Goal: Transaction & Acquisition: Book appointment/travel/reservation

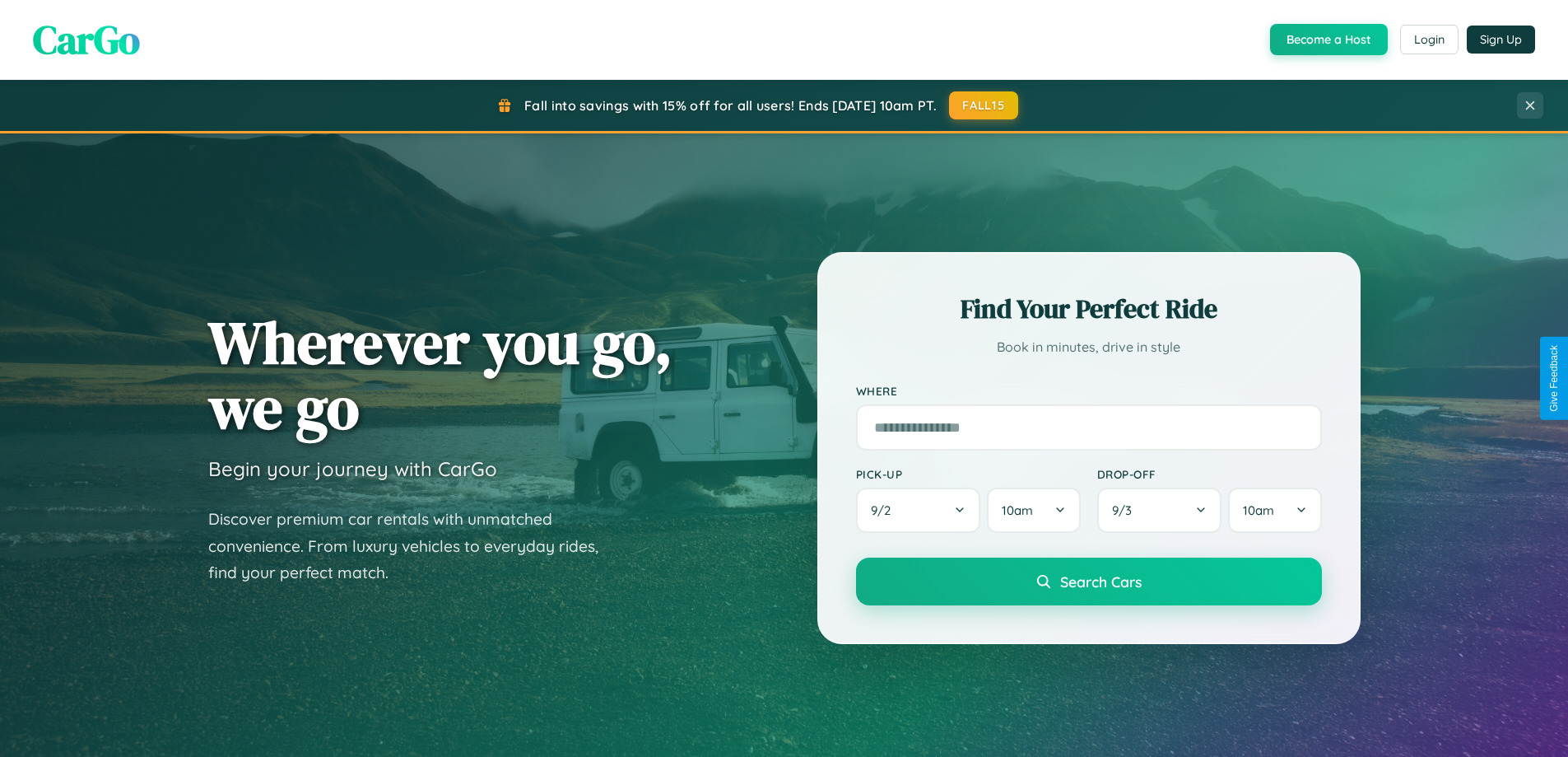
scroll to position [710, 0]
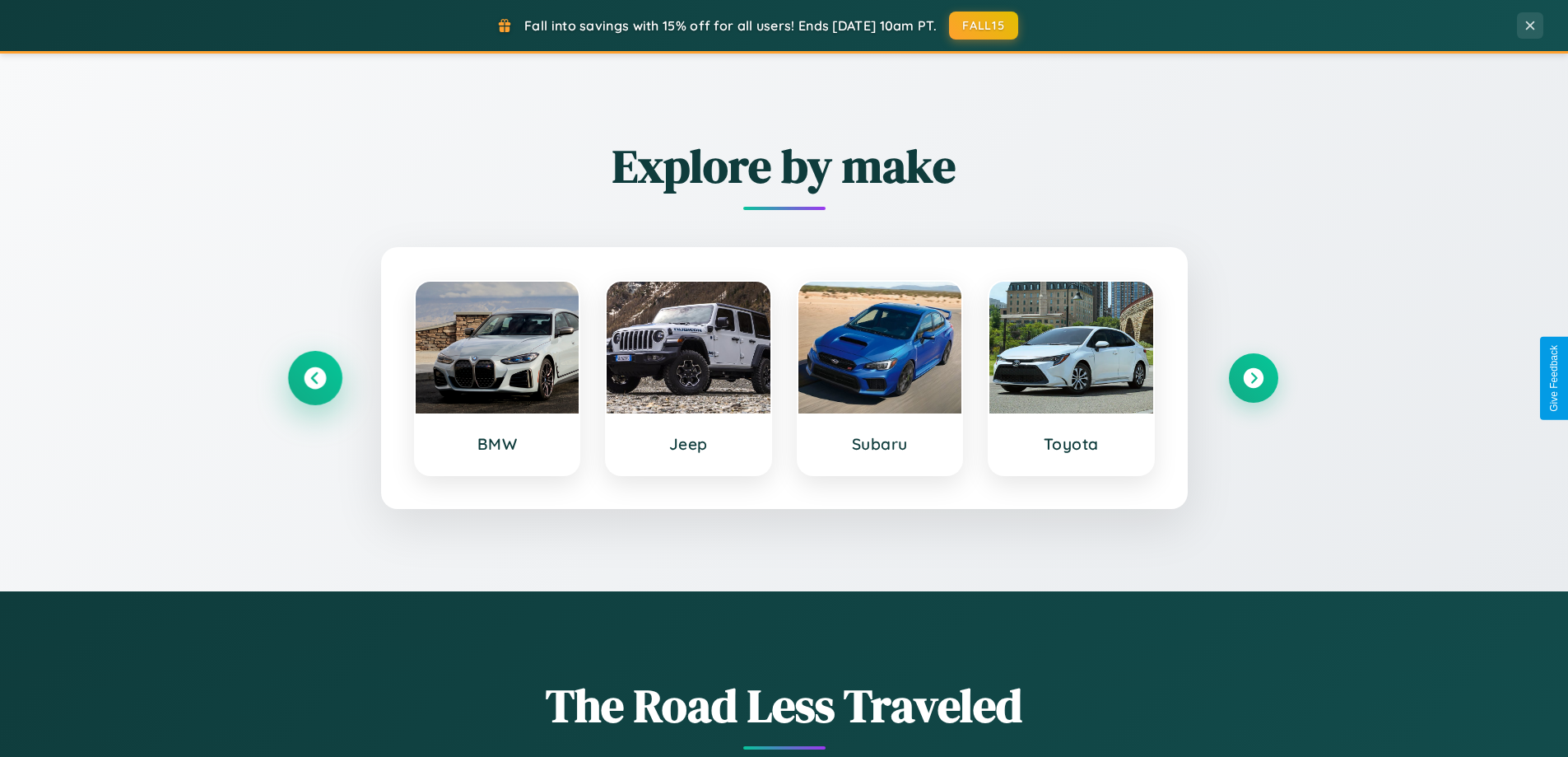
click at [314, 378] on icon at bounding box center [315, 378] width 22 height 22
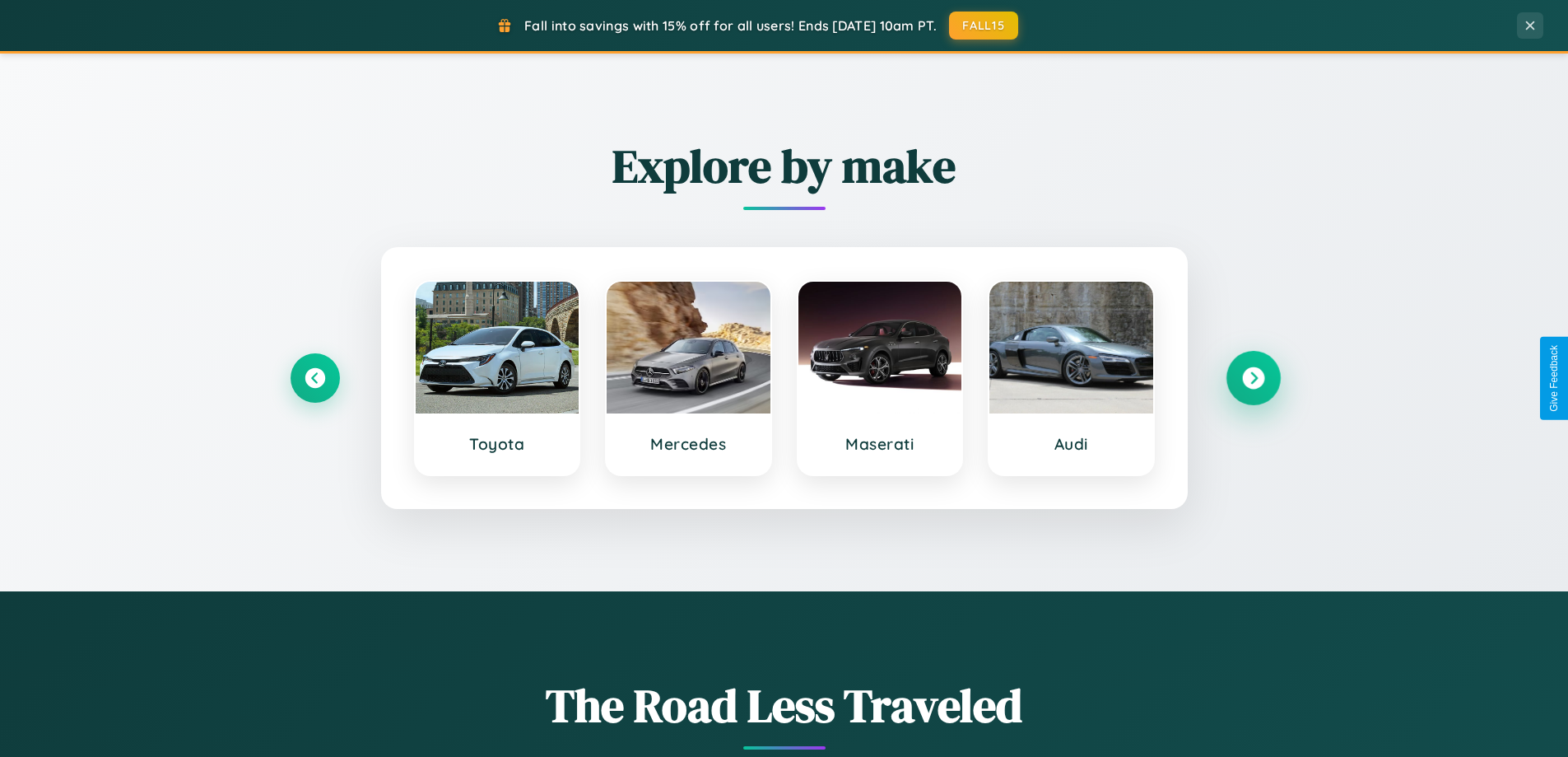
click at [1253, 378] on icon at bounding box center [1253, 378] width 22 height 22
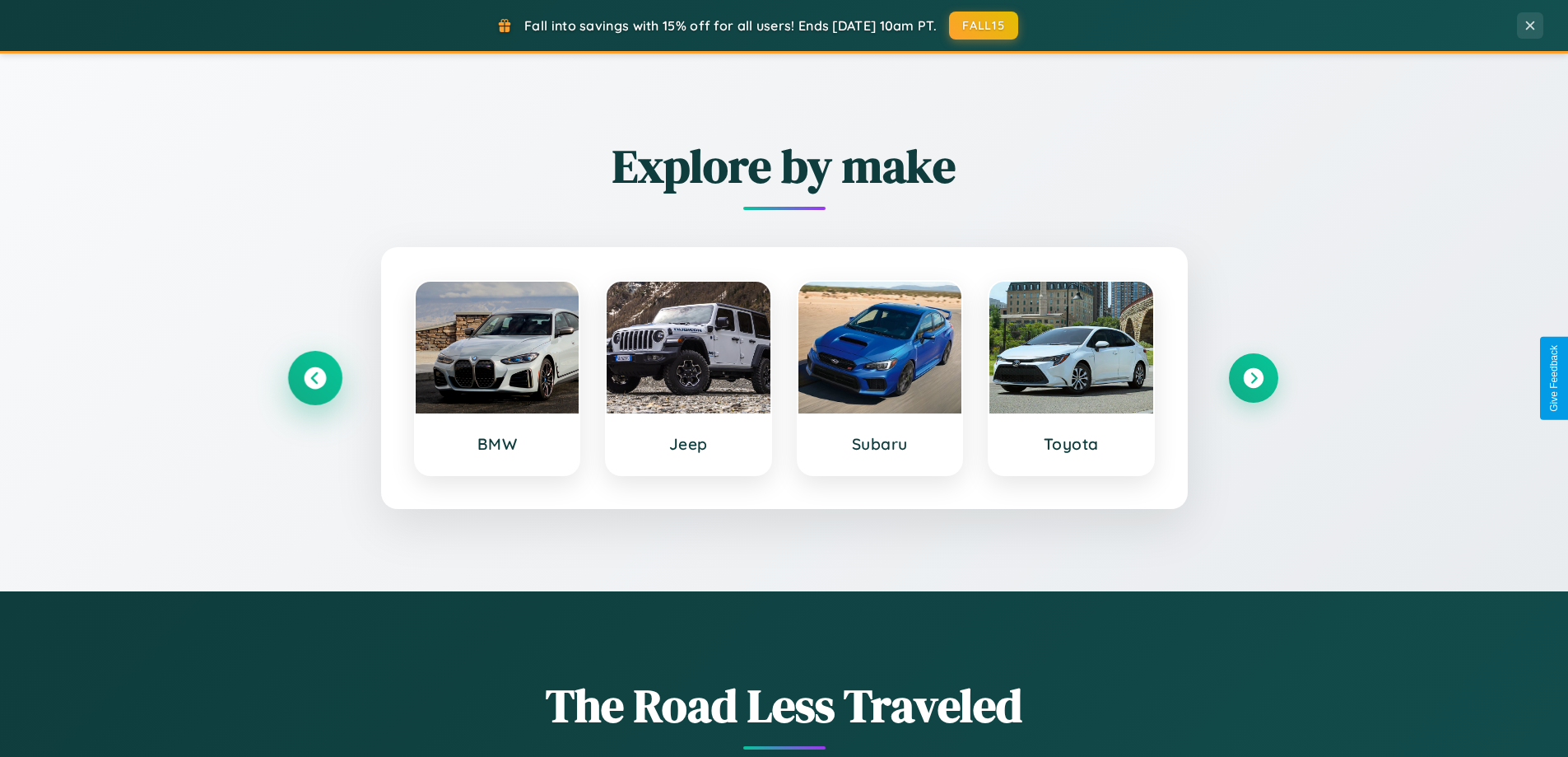
click at [314, 378] on icon at bounding box center [315, 378] width 22 height 22
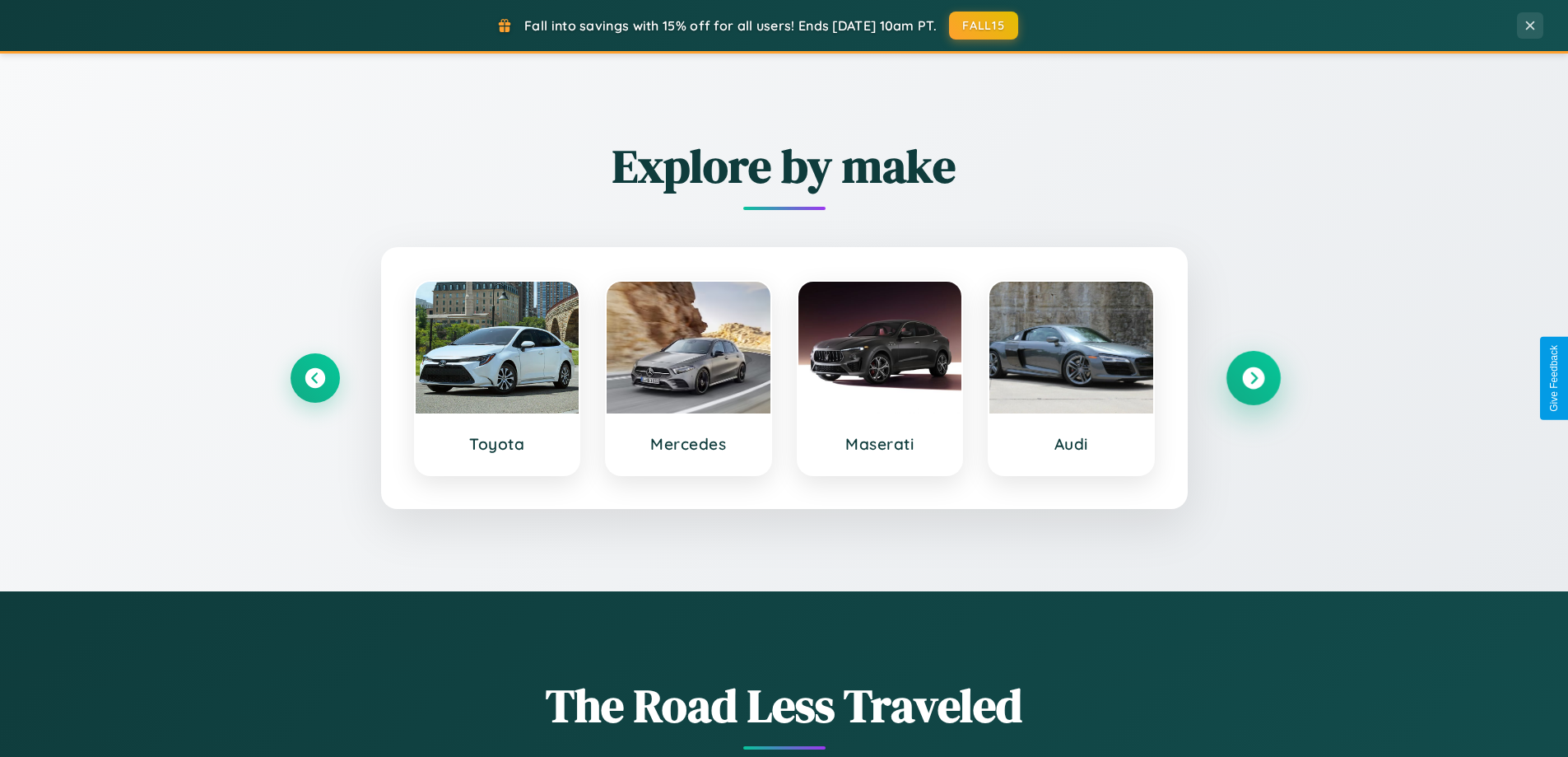
click at [1253, 378] on icon at bounding box center [1253, 378] width 22 height 22
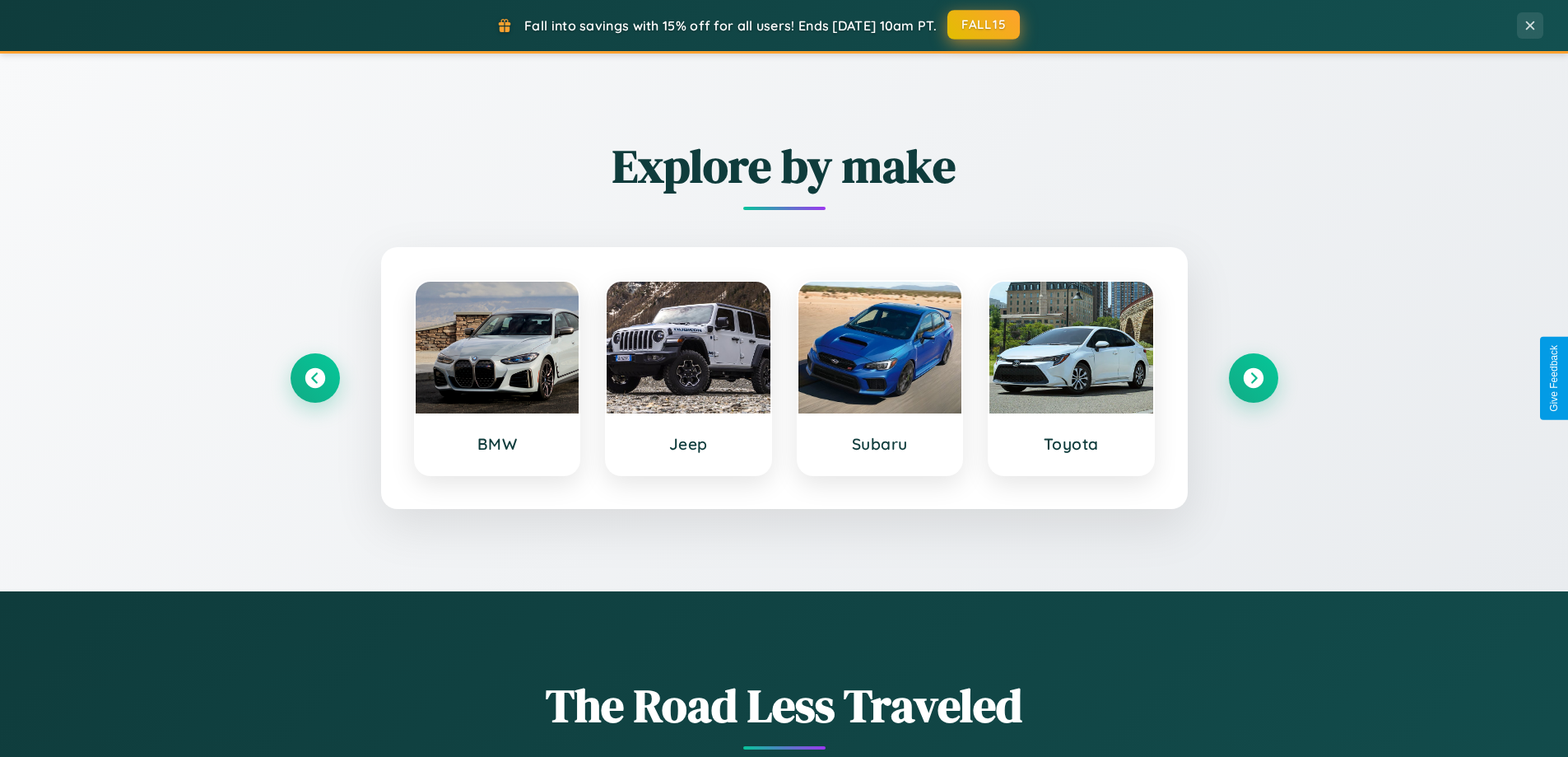
click at [984, 25] on button "FALL15" at bounding box center [984, 25] width 73 height 30
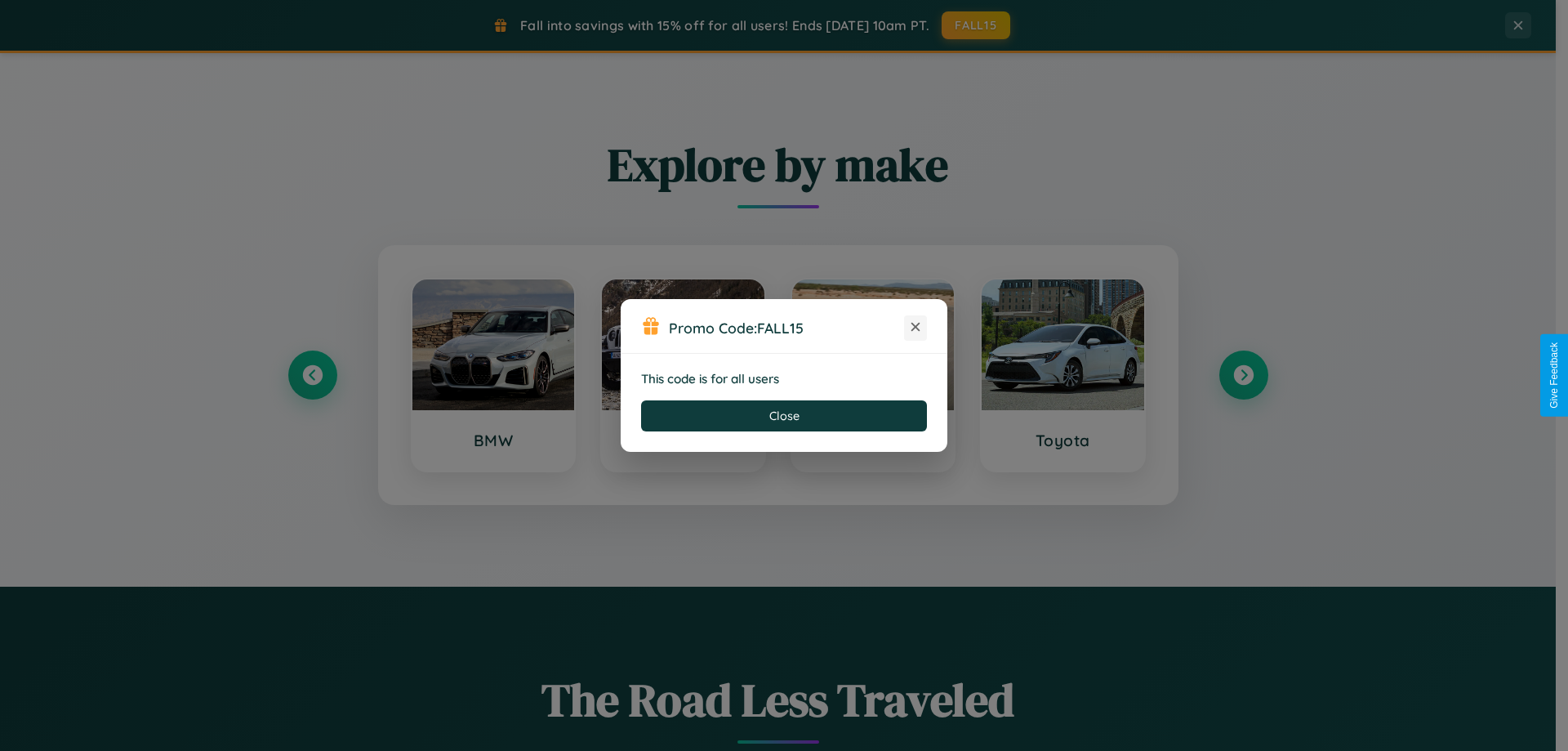
click at [916, 328] on icon at bounding box center [916, 327] width 16 height 16
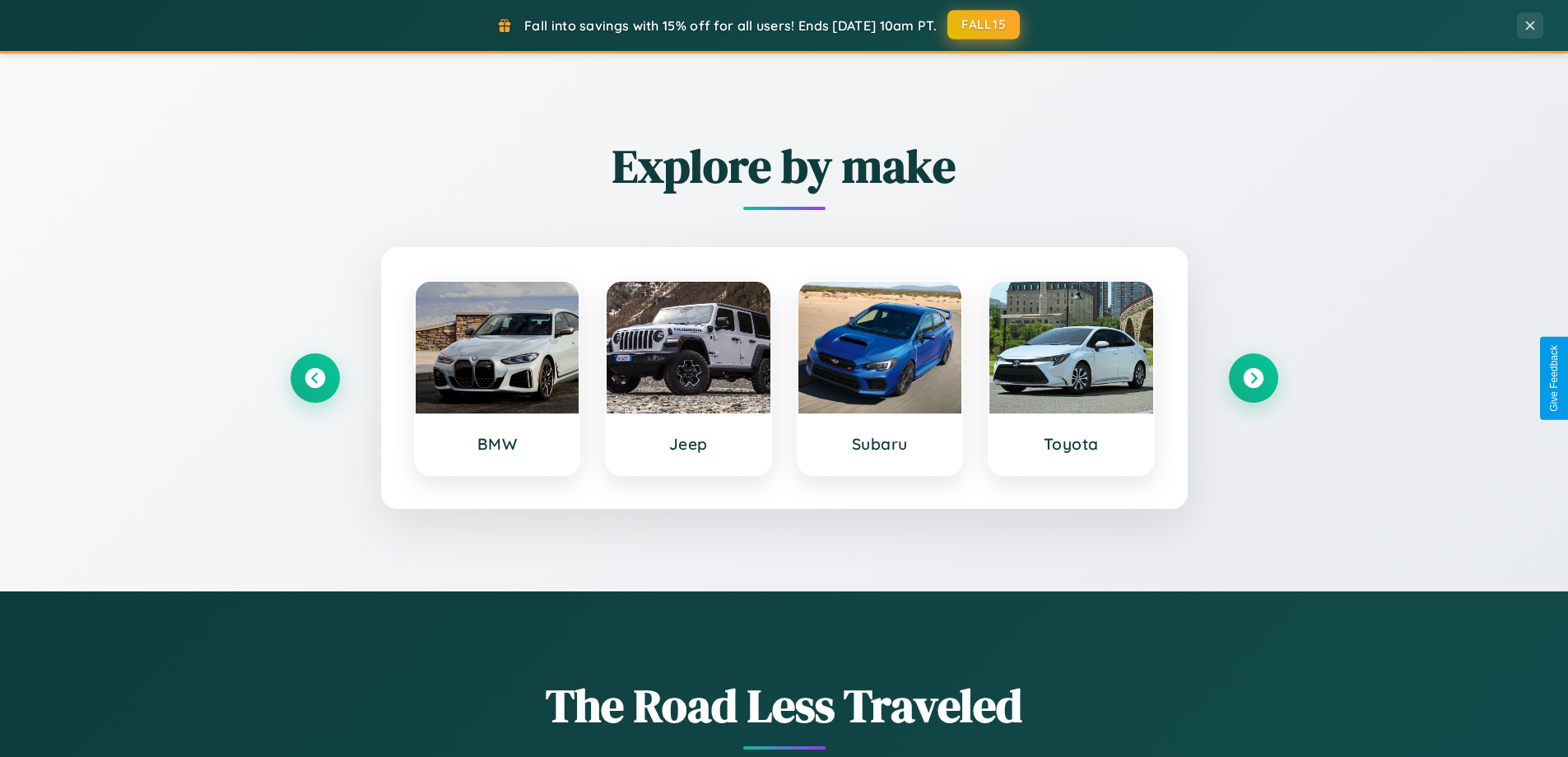
click at [984, 25] on button "FALL15" at bounding box center [984, 25] width 73 height 30
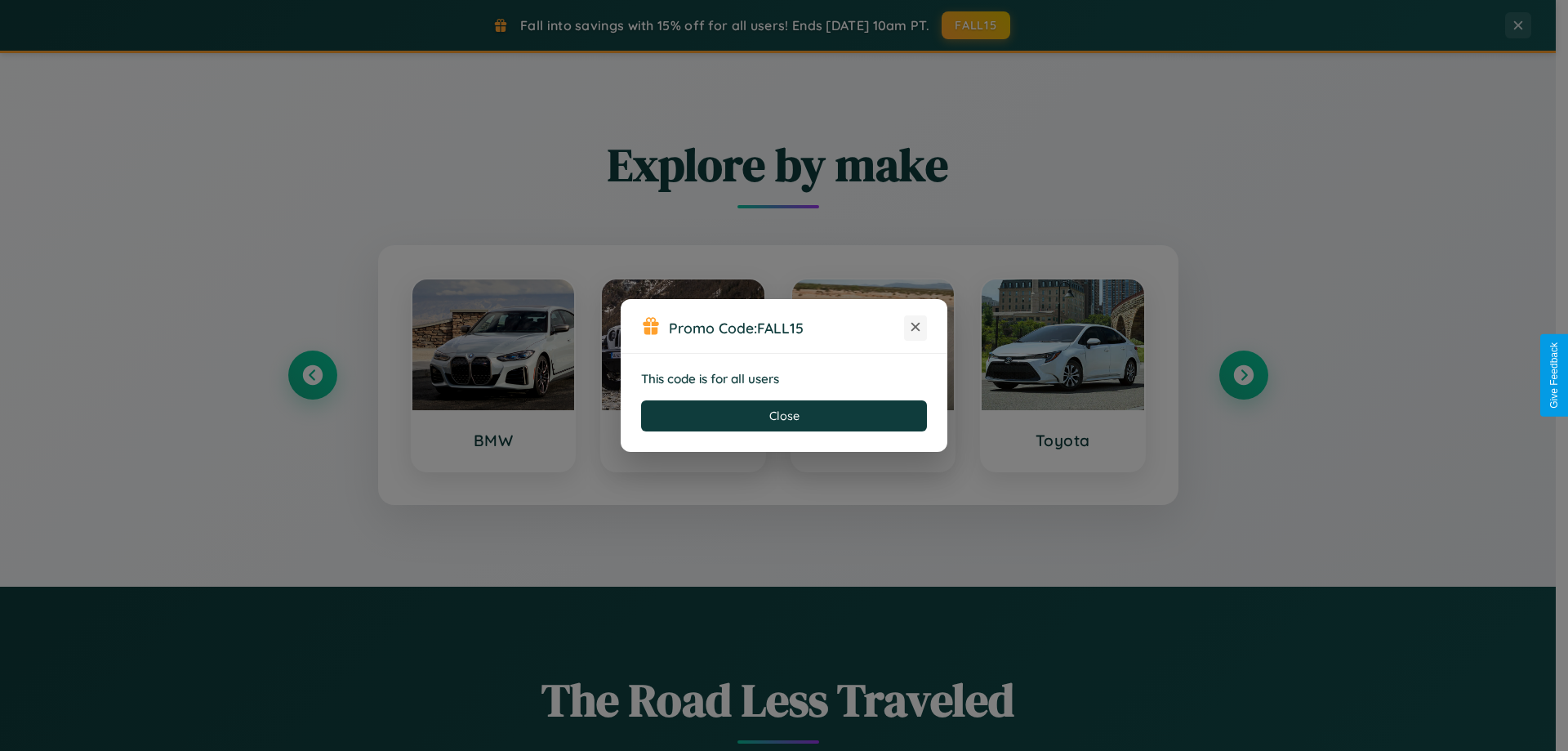
click at [916, 328] on icon at bounding box center [916, 327] width 16 height 16
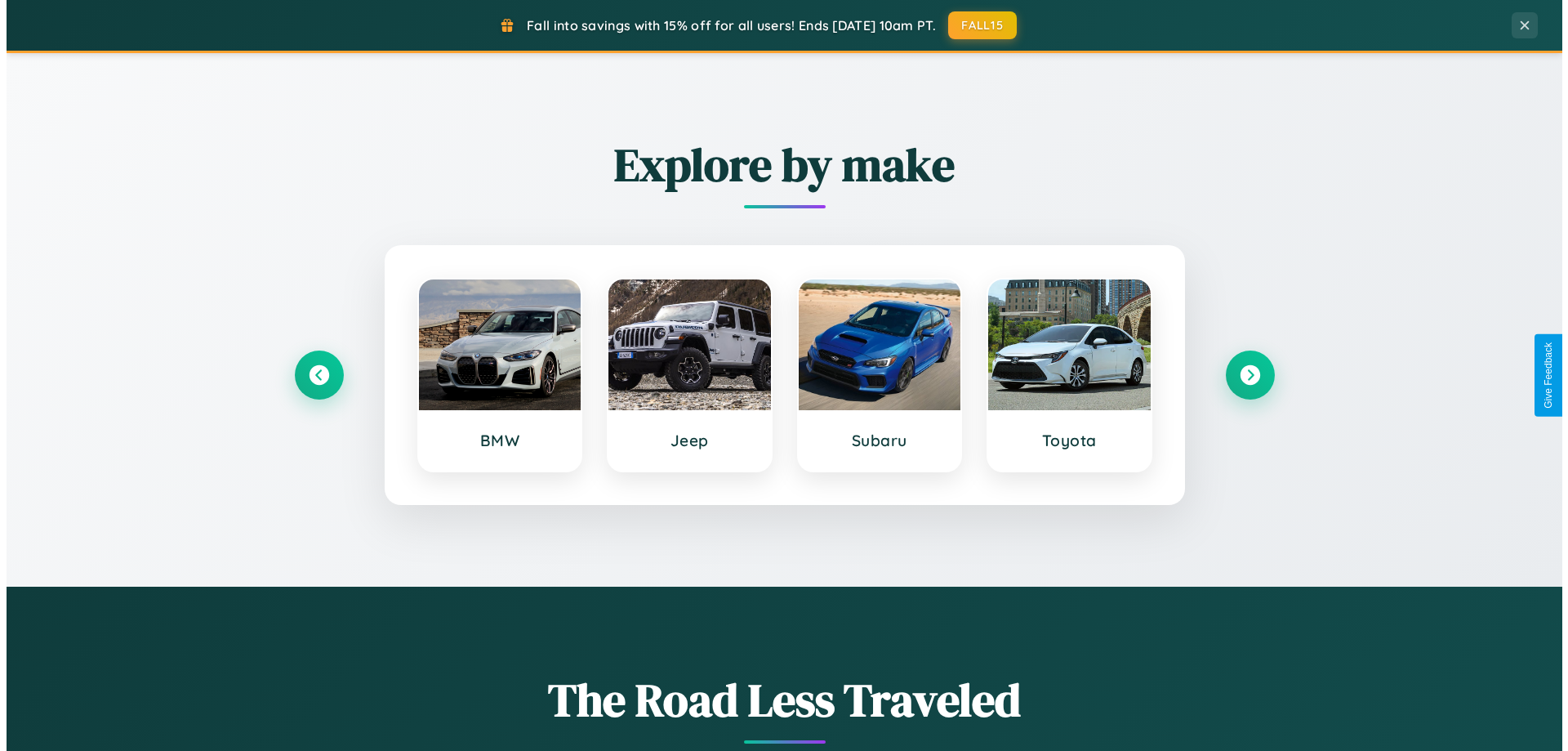
scroll to position [0, 0]
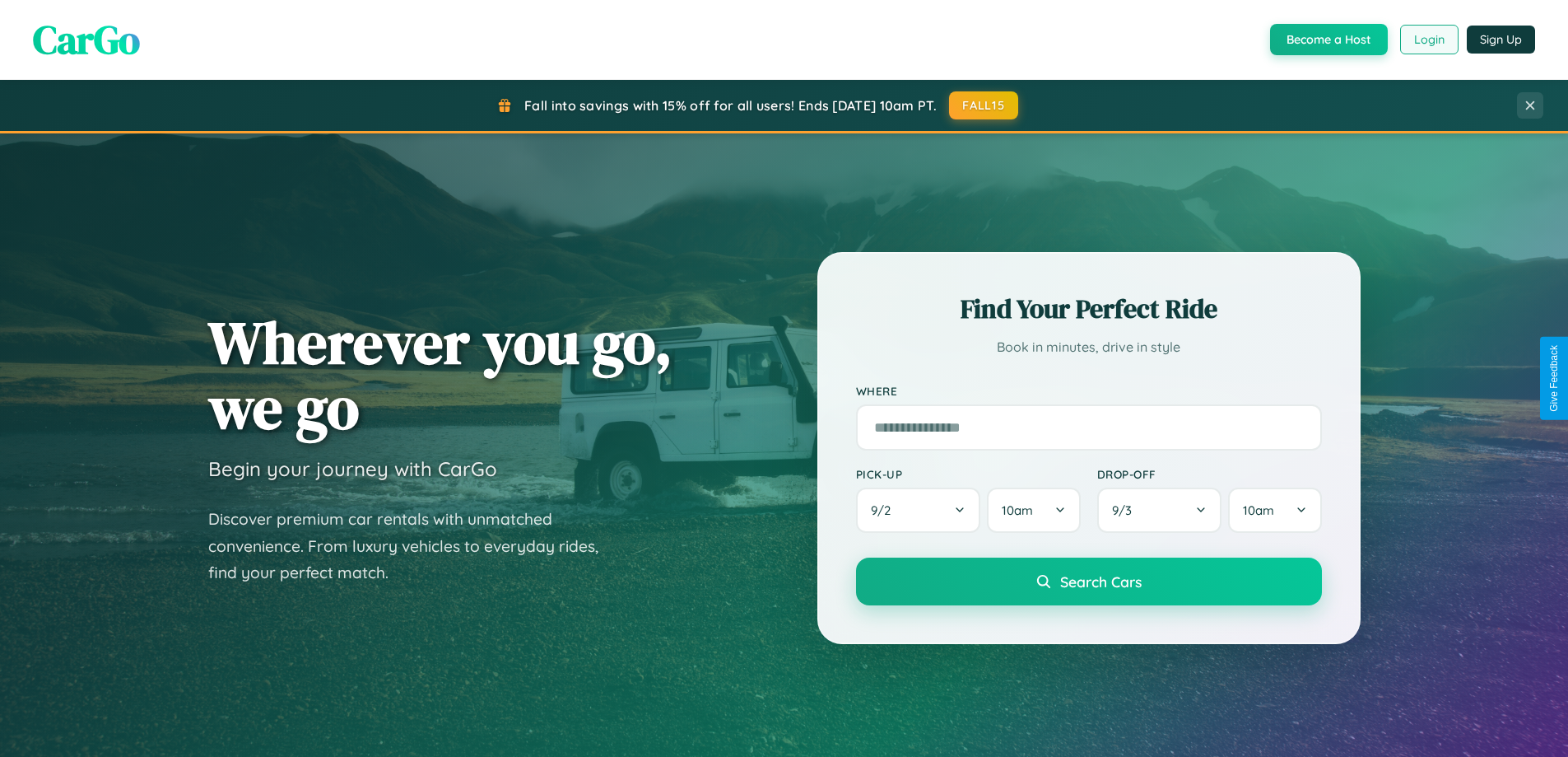
click at [1429, 39] on button "Login" at bounding box center [1430, 39] width 58 height 30
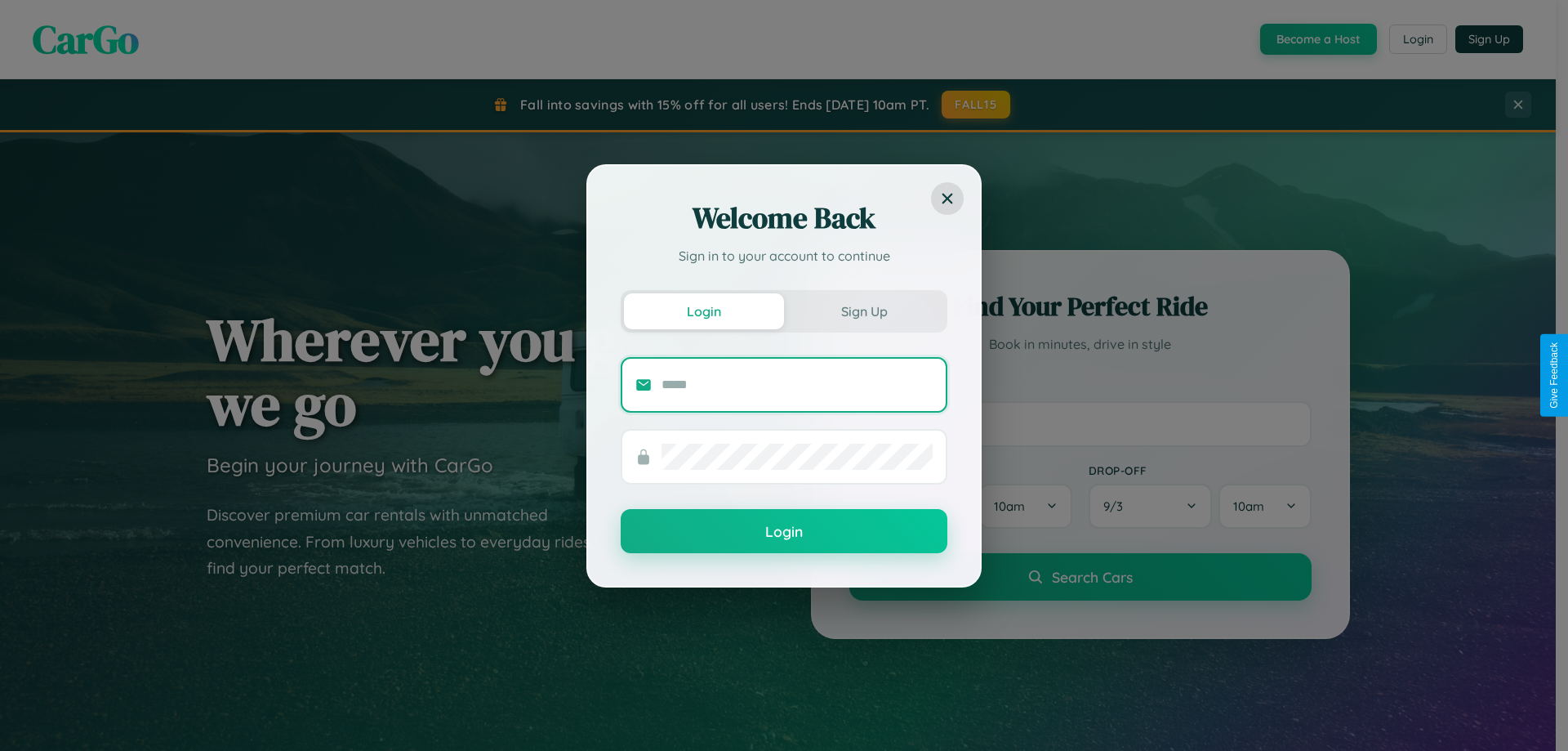
click at [797, 384] on input "text" at bounding box center [797, 384] width 271 height 26
type input "**********"
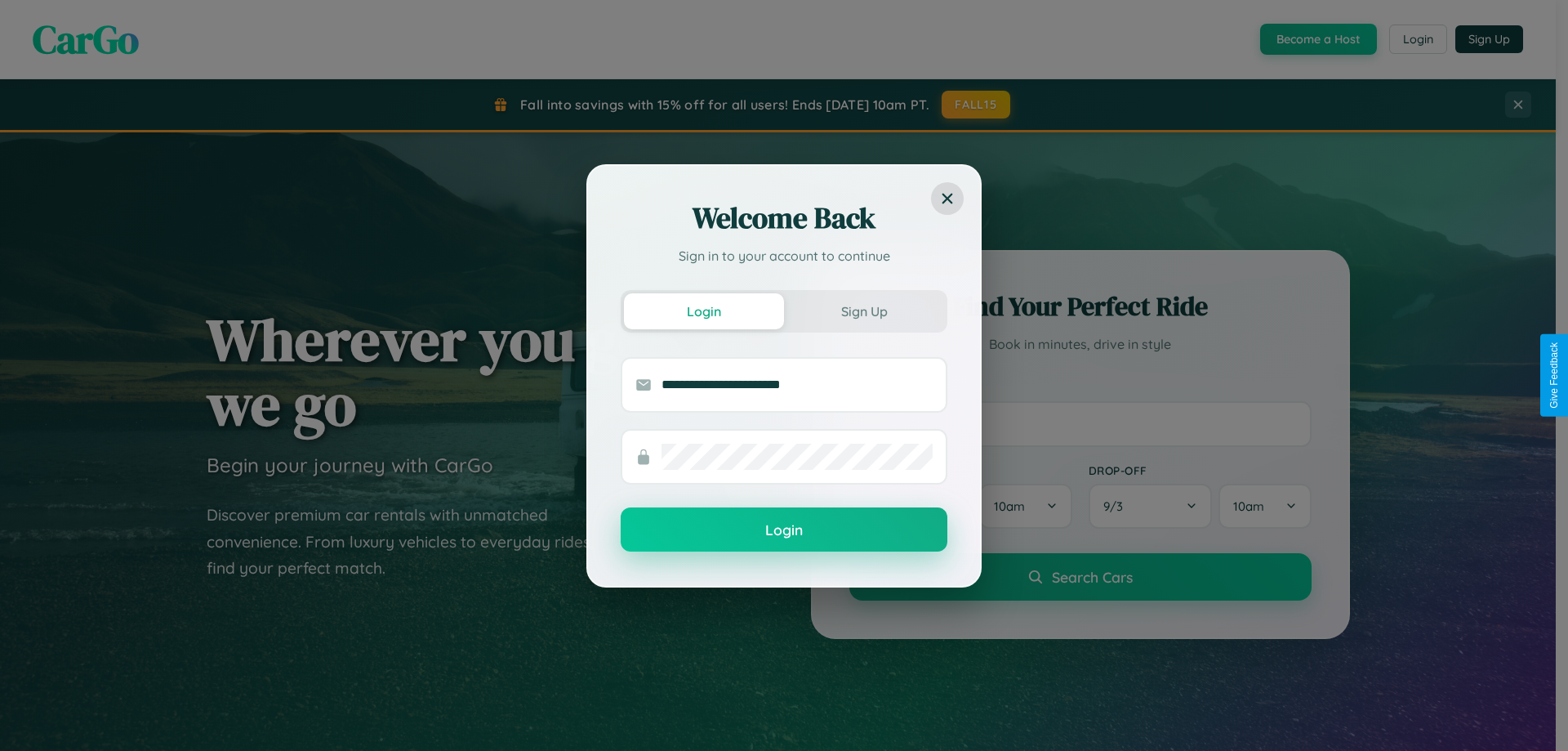
click at [784, 530] on button "Login" at bounding box center [784, 529] width 327 height 44
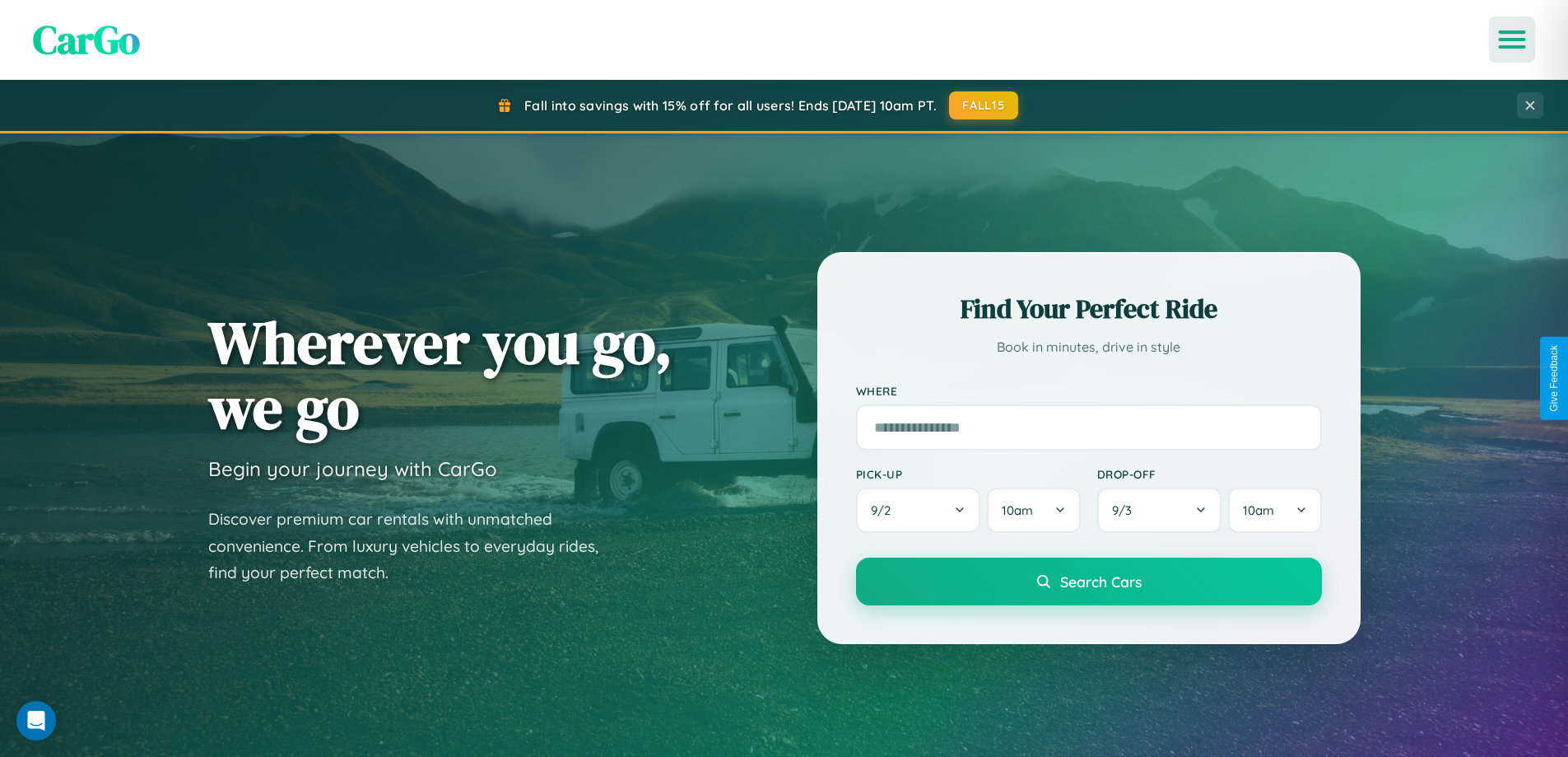
click at [1512, 39] on icon "Open menu" at bounding box center [1512, 39] width 24 height 15
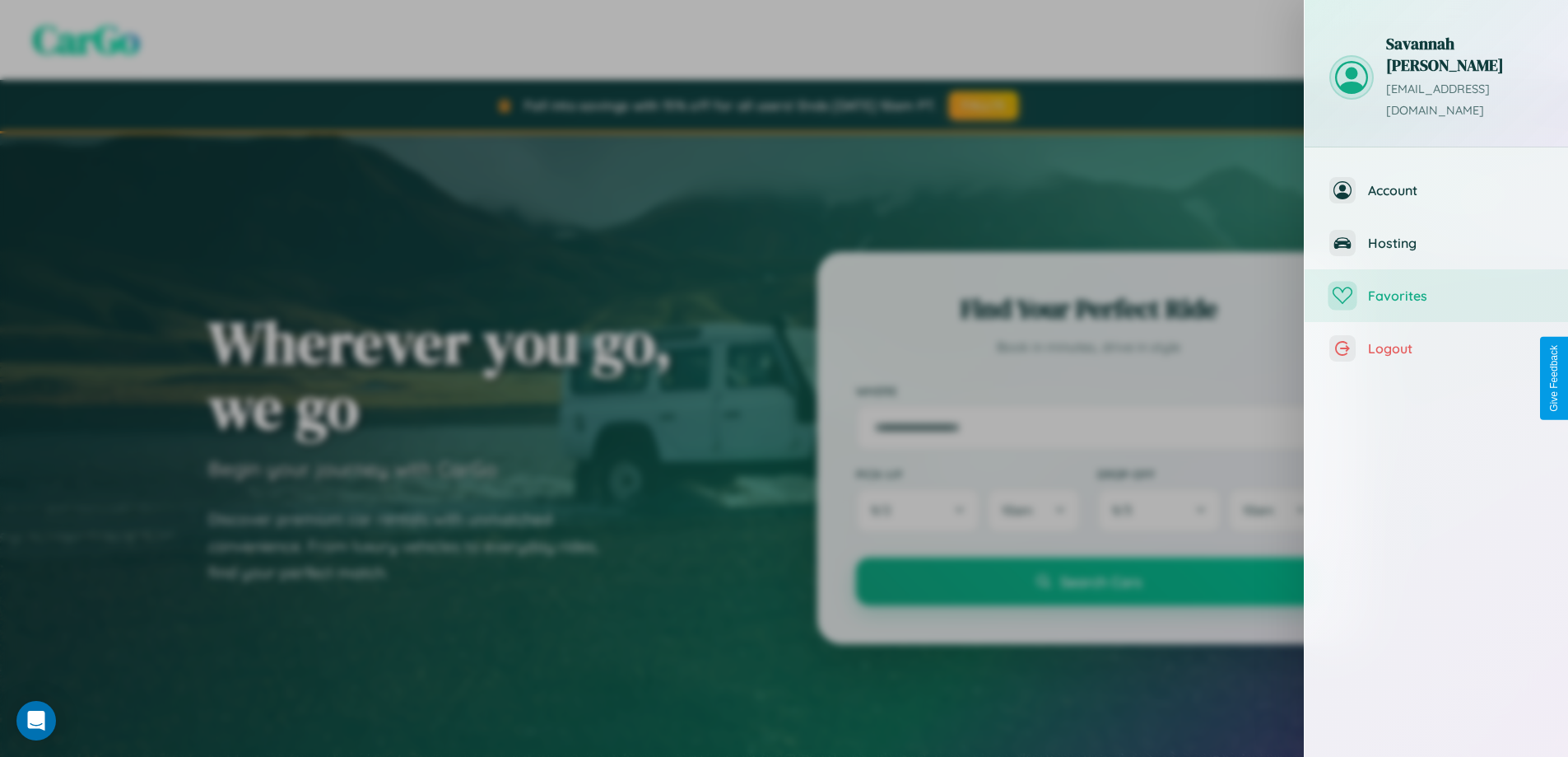
click at [1437, 288] on span "Favorites" at bounding box center [1456, 296] width 176 height 16
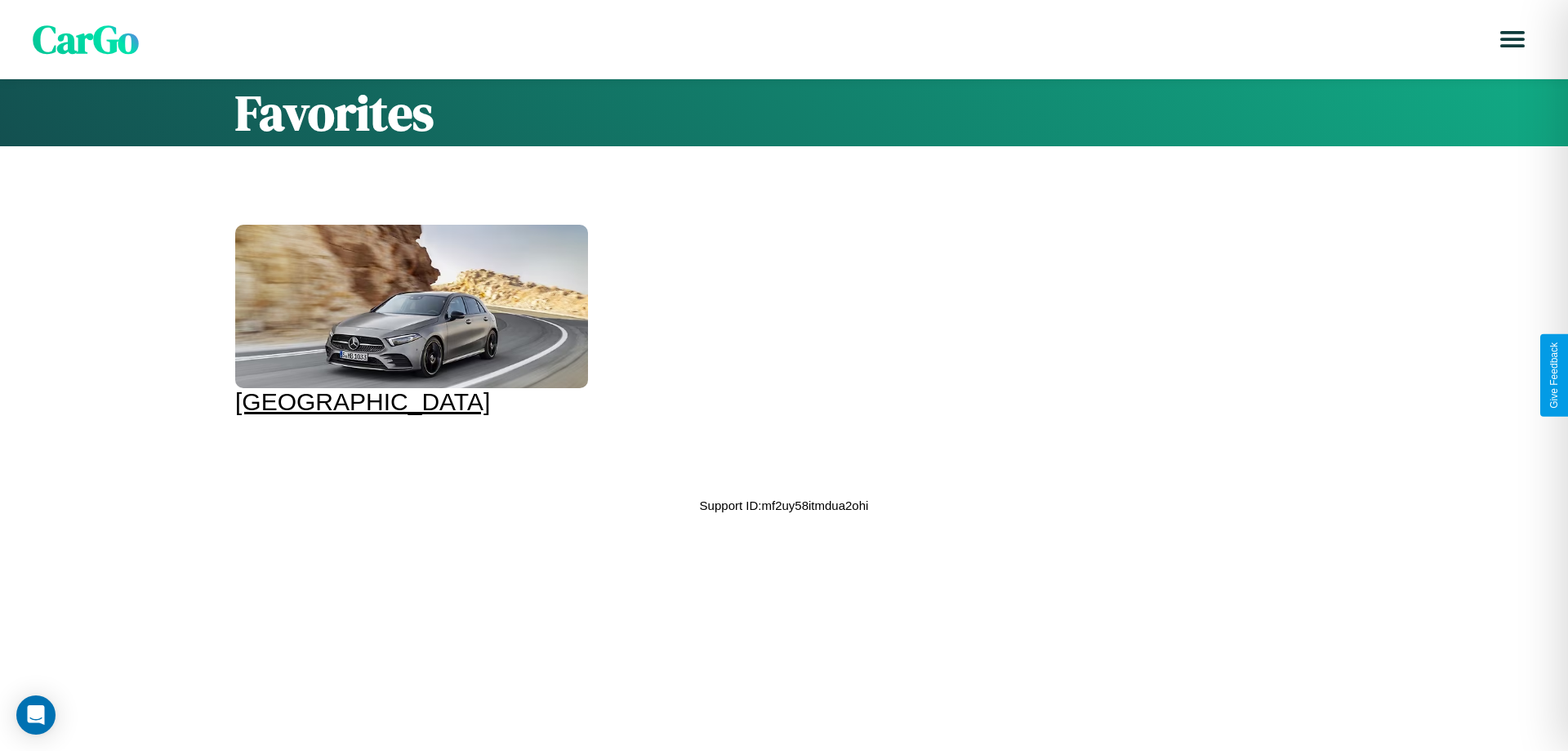
click at [409, 320] on div at bounding box center [411, 306] width 353 height 164
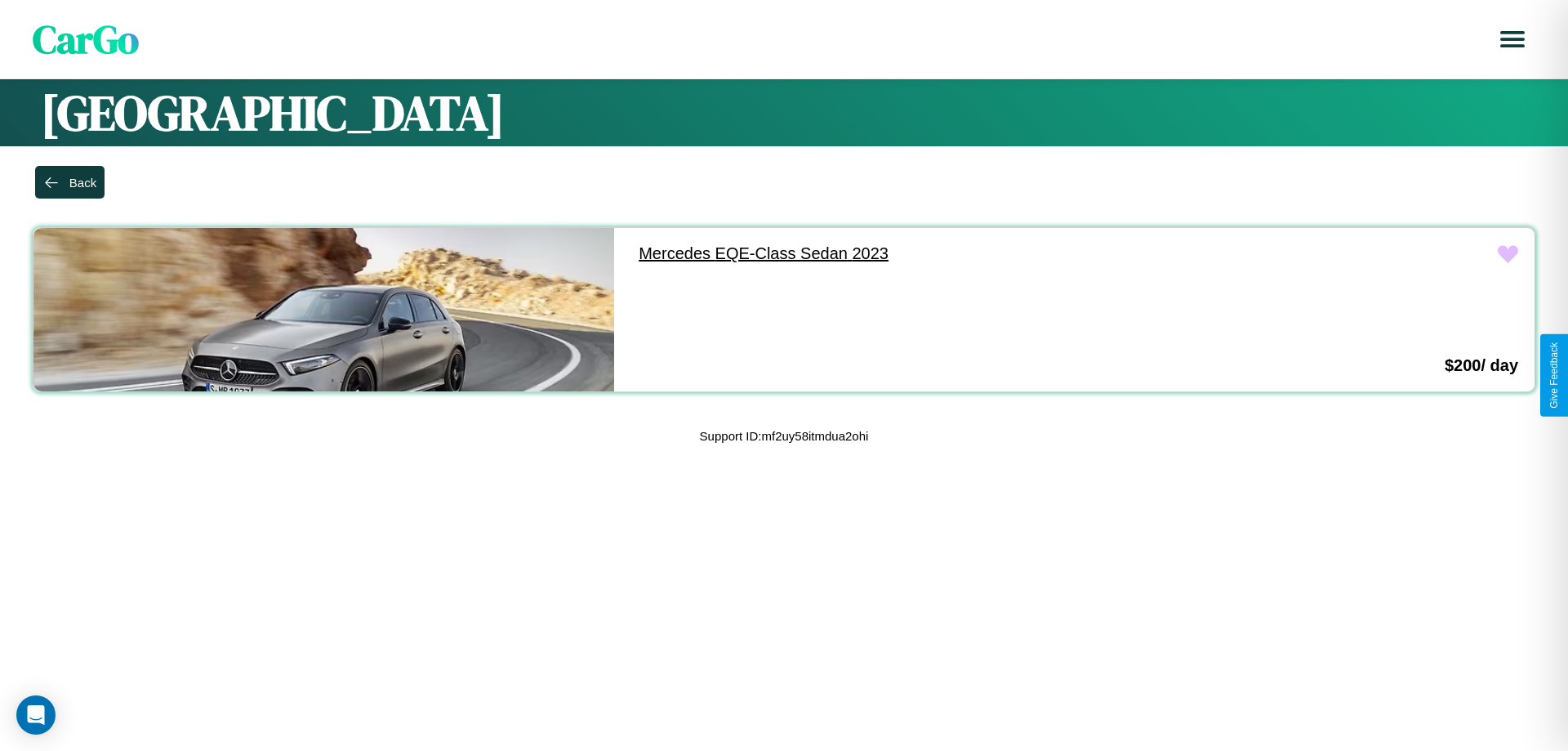
click at [905, 253] on link "Mercedes EQE-Class Sedan 2023" at bounding box center [912, 253] width 581 height 52
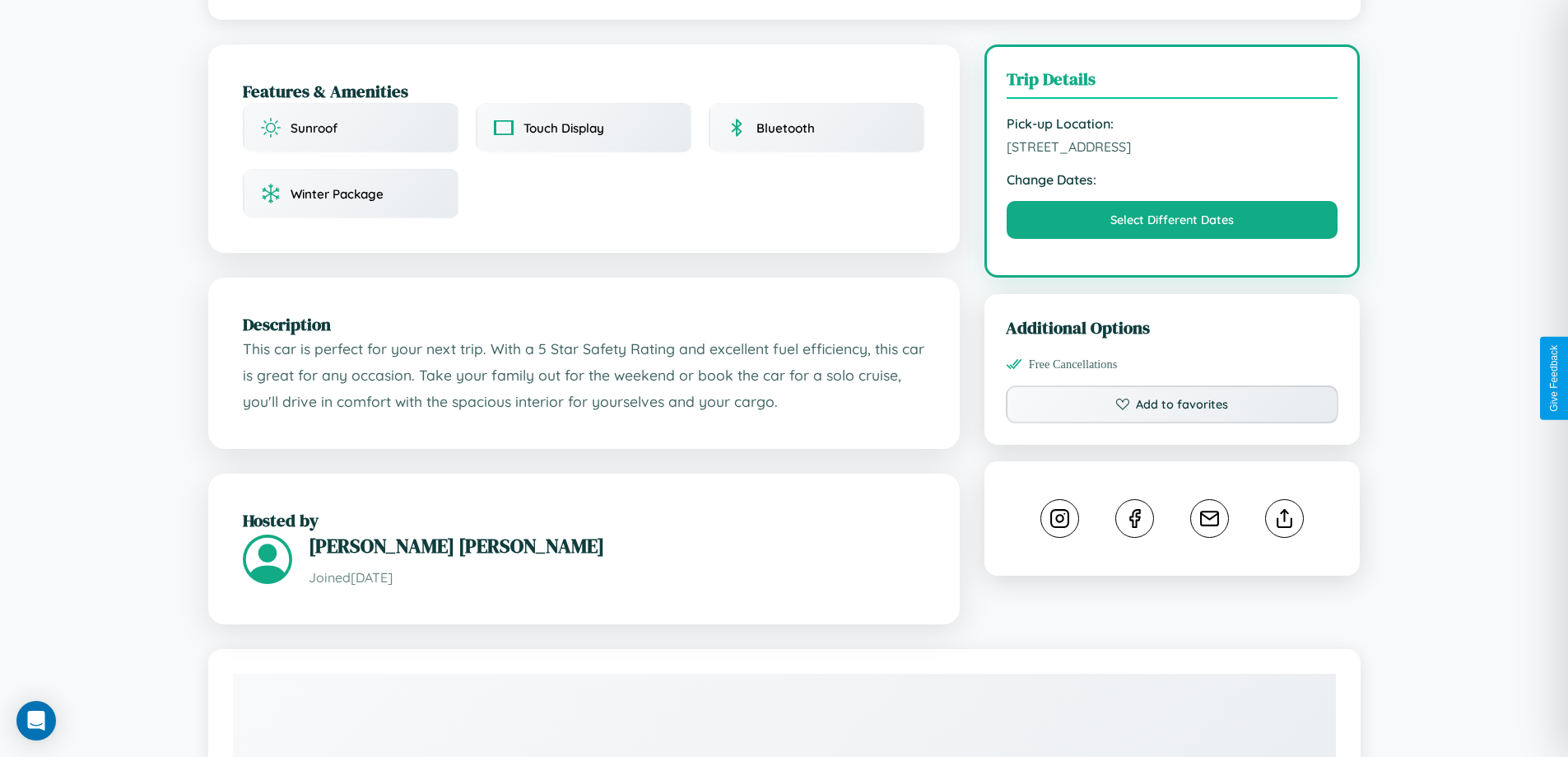
scroll to position [441, 0]
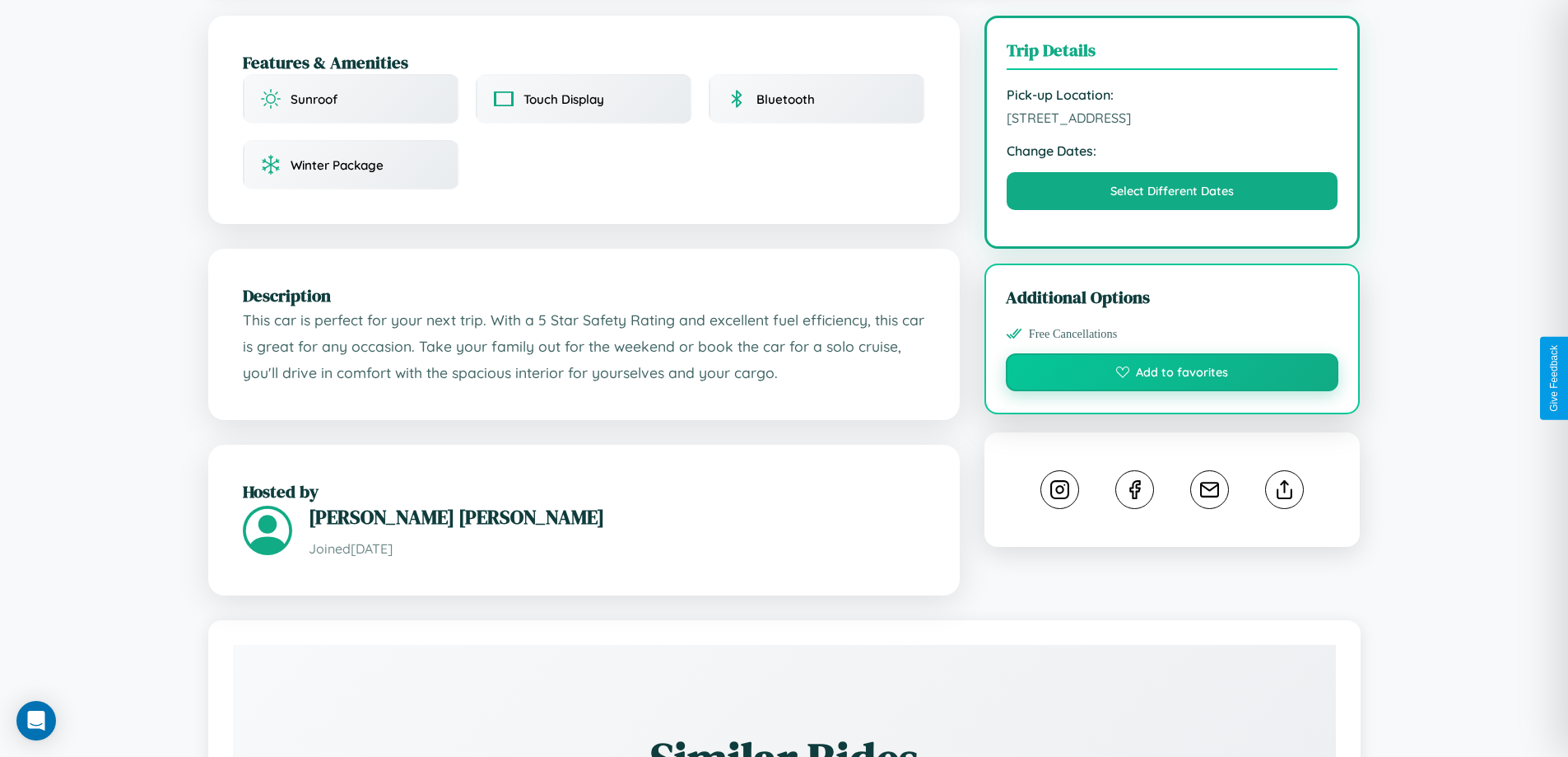
click at [1173, 374] on button "Add to favorites" at bounding box center [1173, 373] width 333 height 38
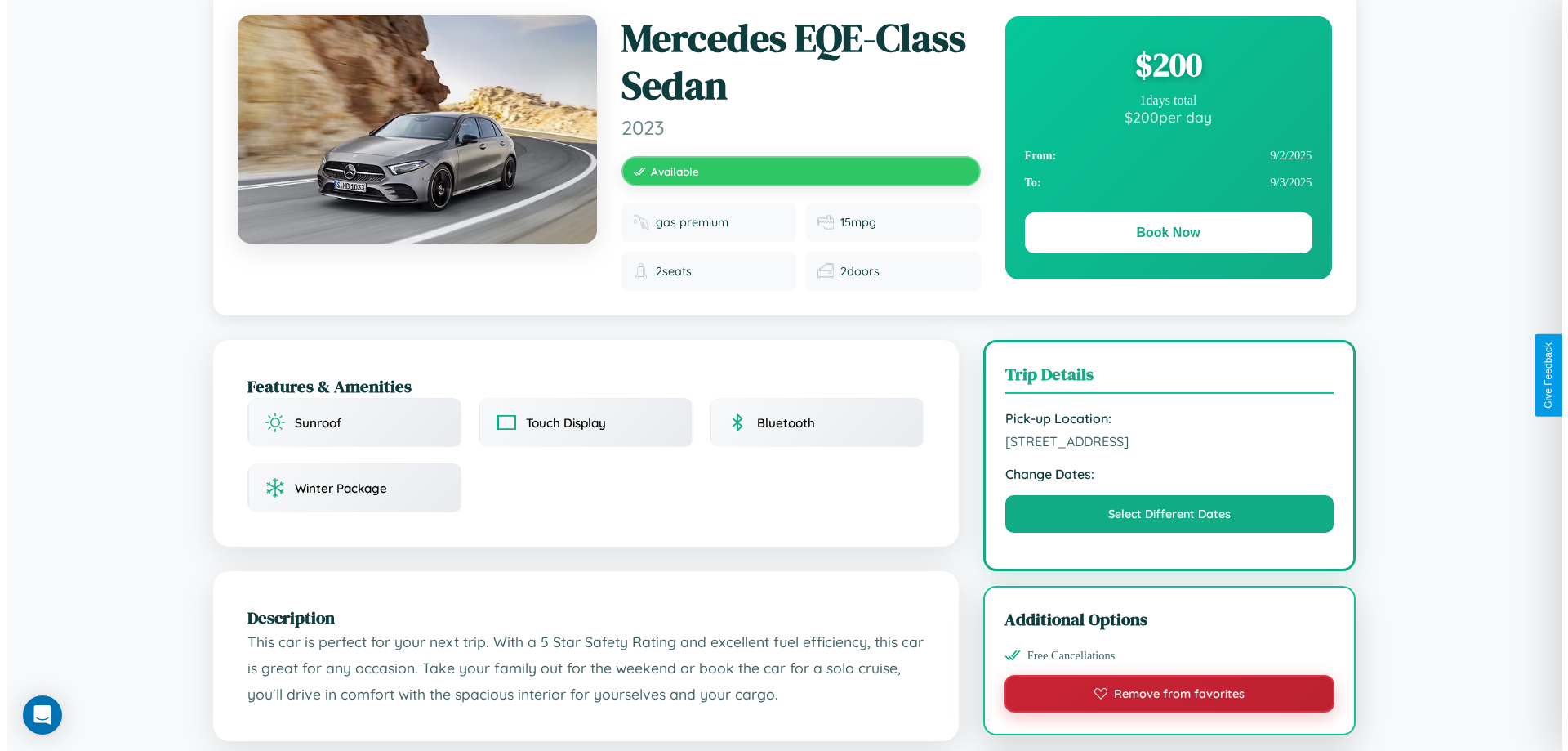
scroll to position [0, 0]
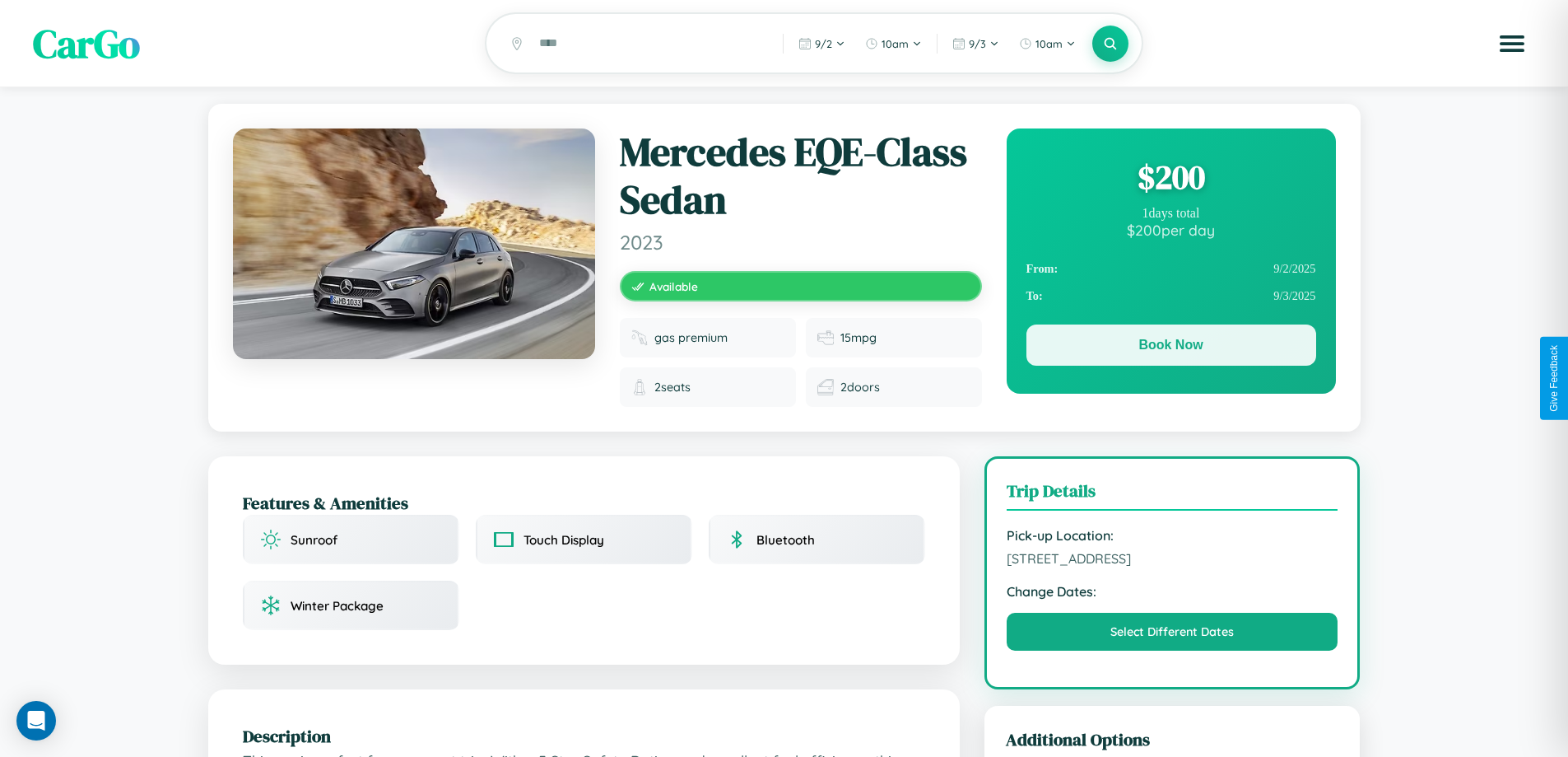
click at [1171, 348] on button "Book Now" at bounding box center [1171, 344] width 290 height 41
